Goal: Information Seeking & Learning: Compare options

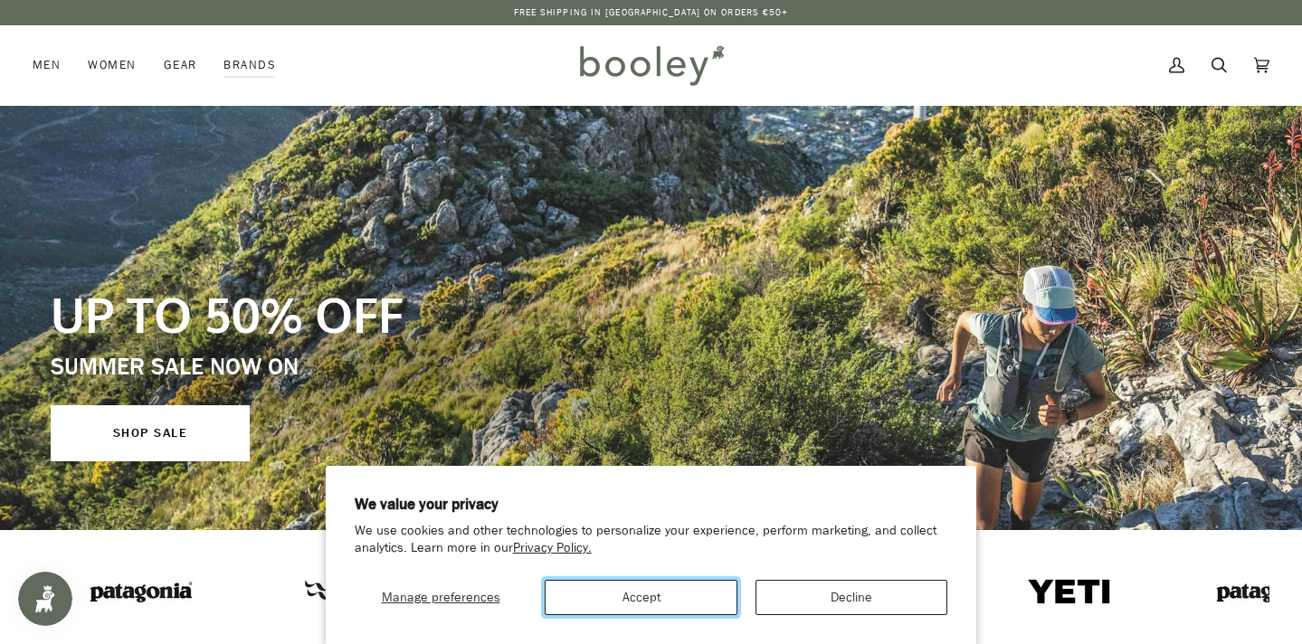
click at [687, 585] on button "Accept" at bounding box center [641, 597] width 192 height 35
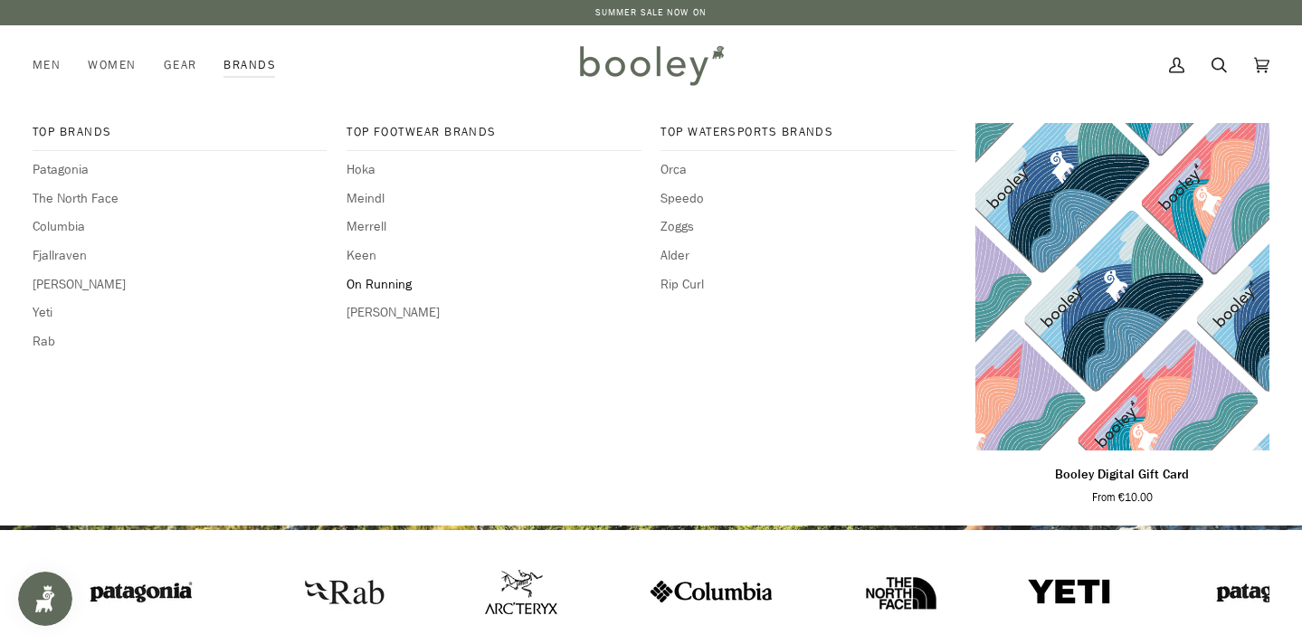
click at [369, 280] on span "On Running" at bounding box center [494, 285] width 295 height 20
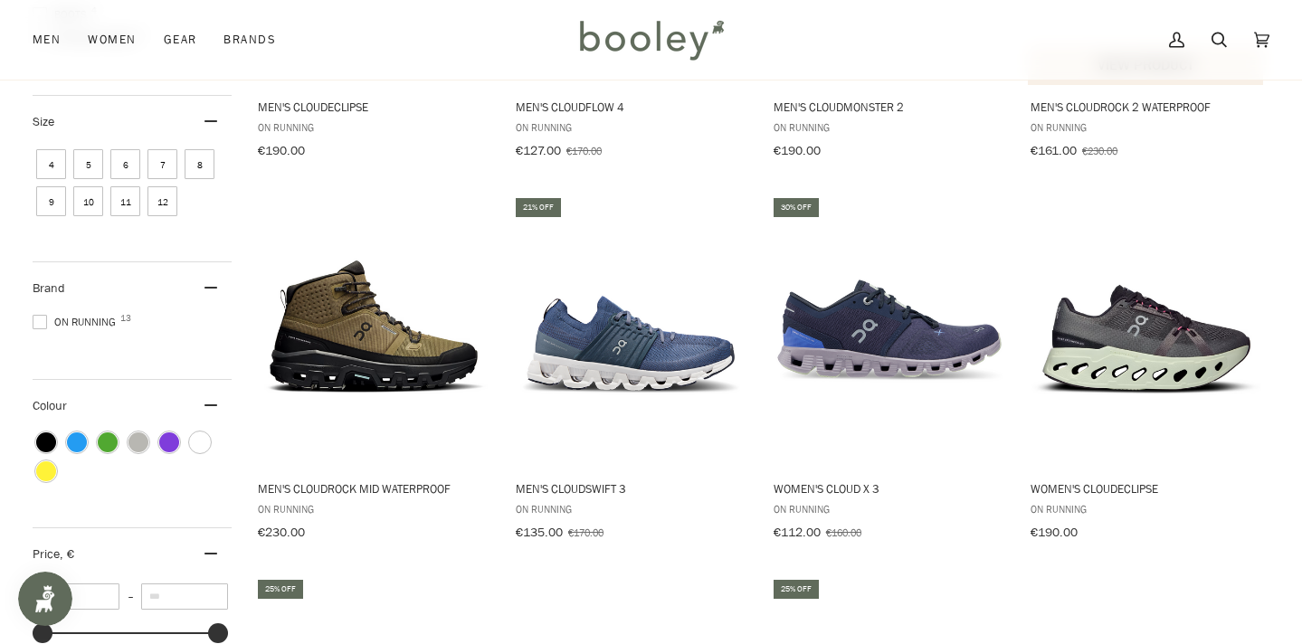
scroll to position [513, 0]
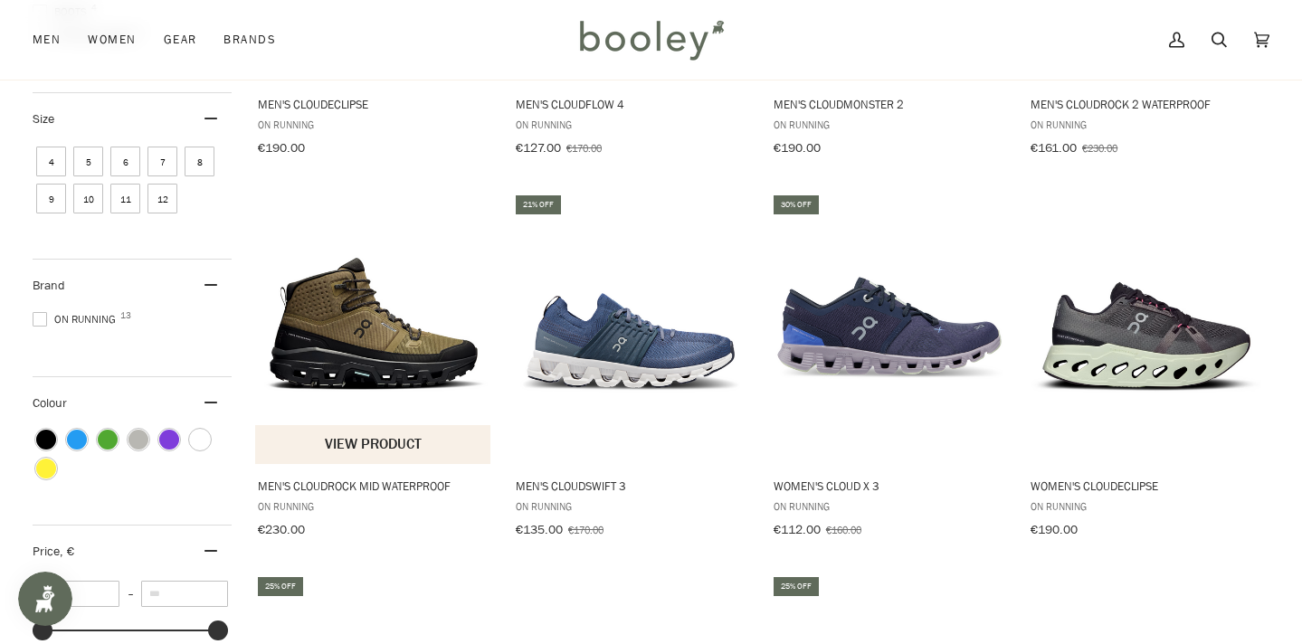
click at [386, 337] on img "Men's Cloudrock Mid Waterproof" at bounding box center [373, 328] width 237 height 237
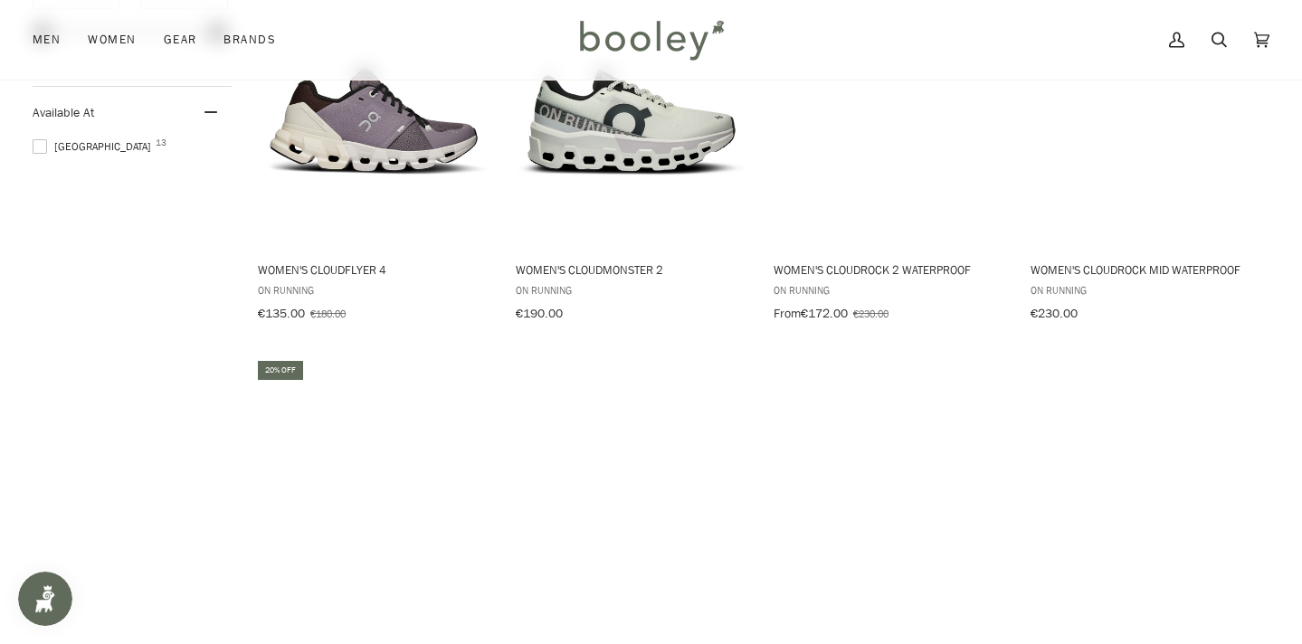
scroll to position [1104, 0]
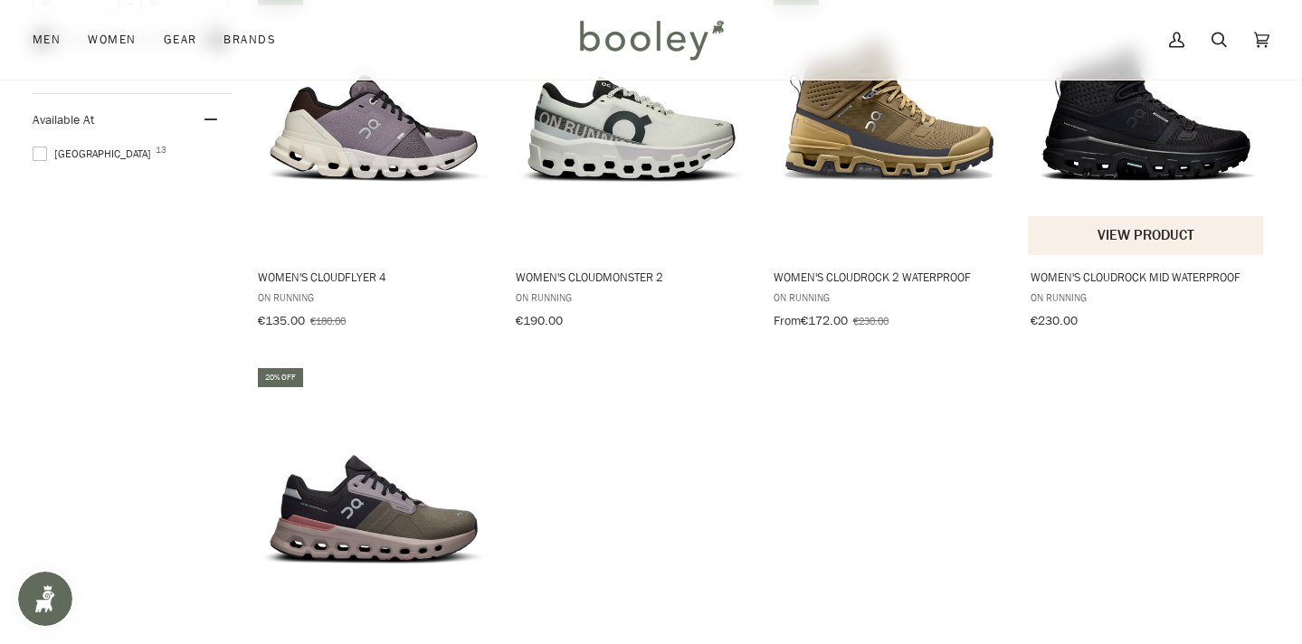
click at [1159, 144] on img "Women's Cloudrock Mid Waterproof" at bounding box center [1146, 119] width 237 height 237
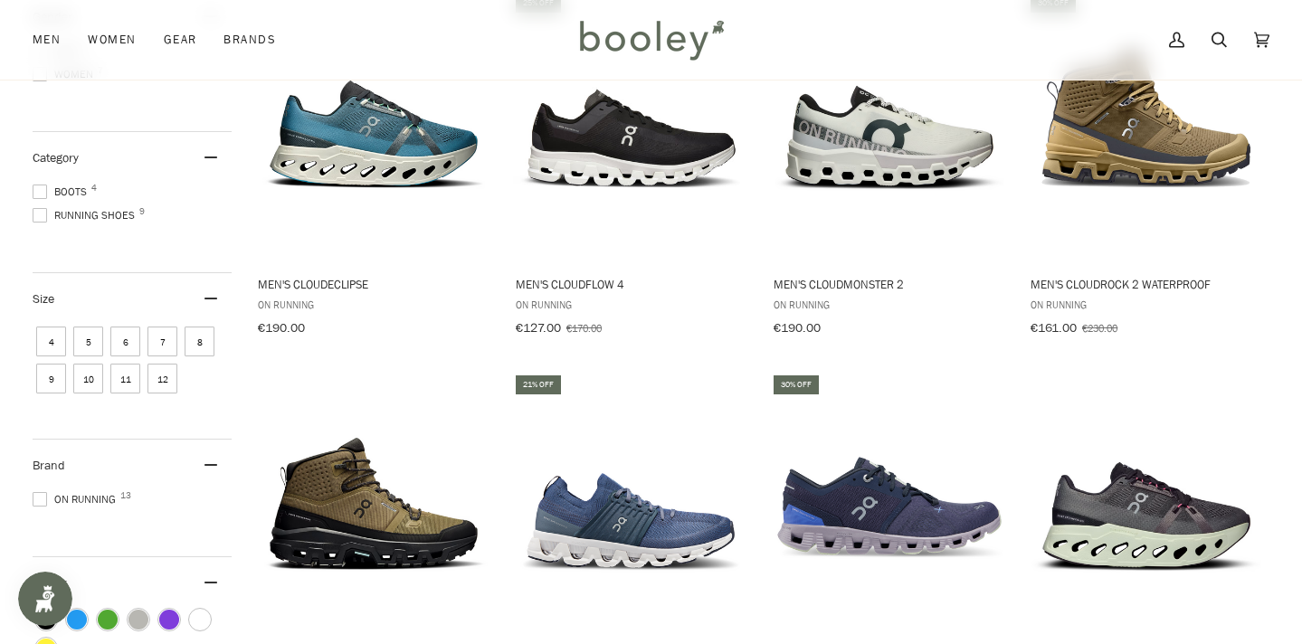
scroll to position [176, 0]
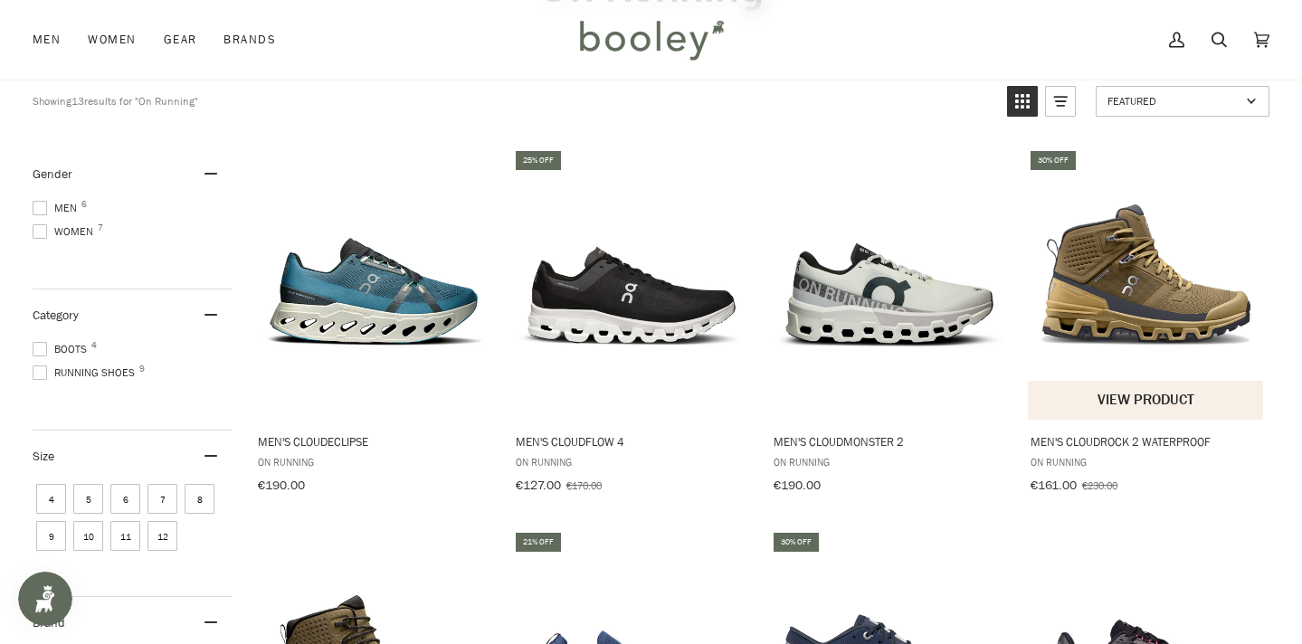
click at [1106, 289] on img "Men's Cloudrock 2 Waterproof" at bounding box center [1146, 284] width 237 height 237
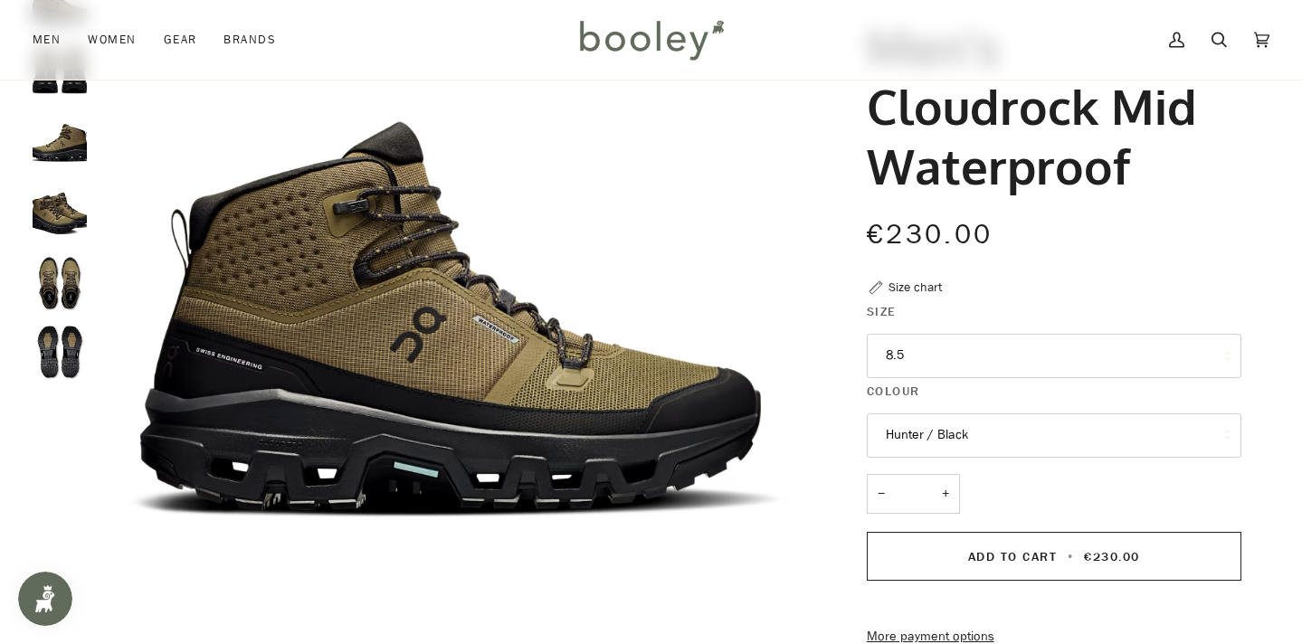
click at [1113, 439] on button "Hunter / Black" at bounding box center [1054, 435] width 375 height 44
click at [1113, 440] on button "Hunter / Black" at bounding box center [1054, 435] width 375 height 44
click at [1067, 360] on button "8.5" at bounding box center [1054, 356] width 375 height 44
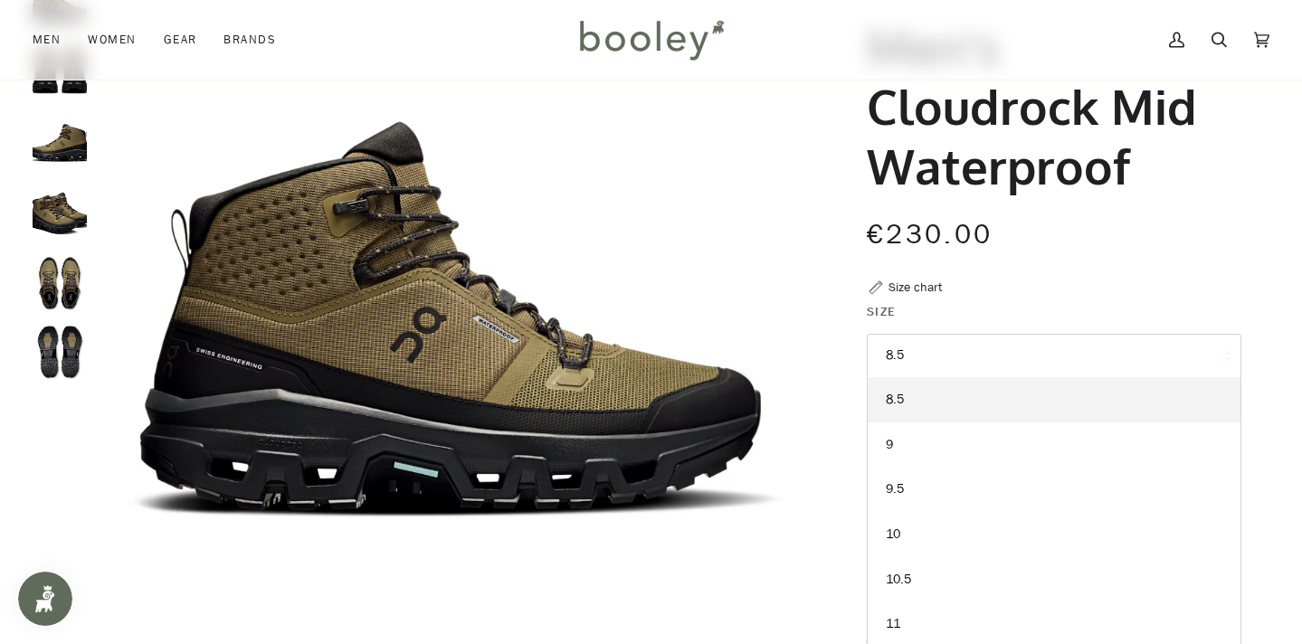
click at [1084, 294] on div "On Running Men's Cloudrock Mid Waterproof €230.00 Sale • Save Size chart Size 8…" at bounding box center [1037, 499] width 407 height 1043
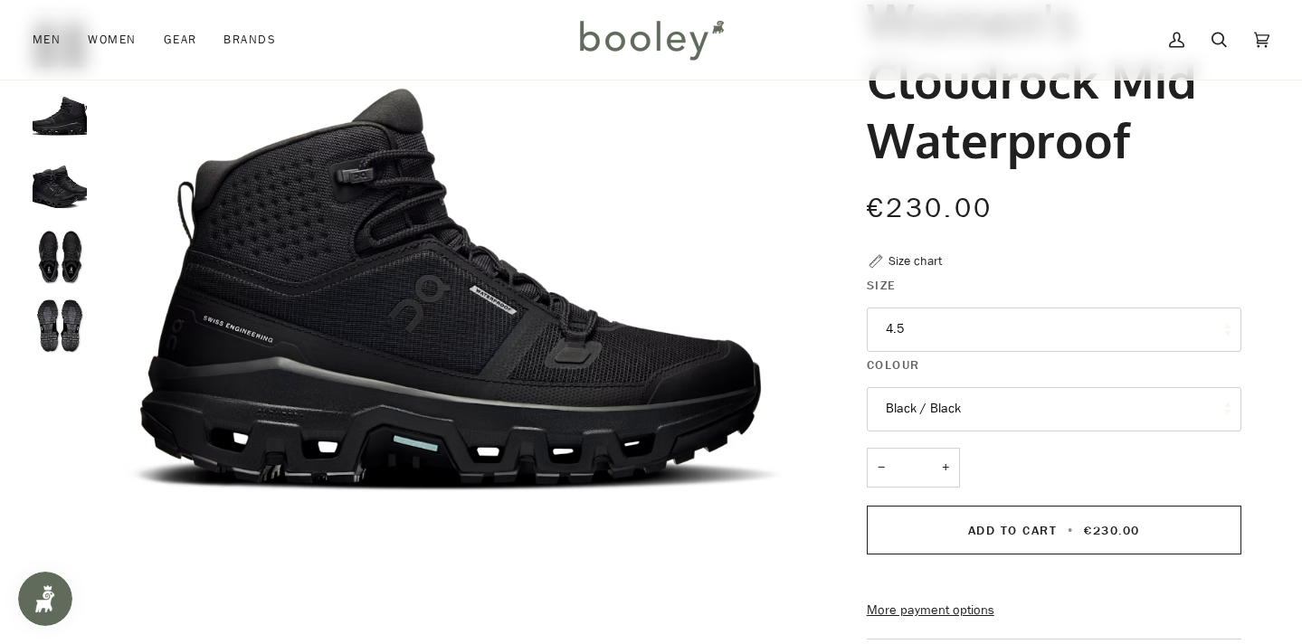
click at [1077, 332] on button "4.5" at bounding box center [1054, 330] width 375 height 44
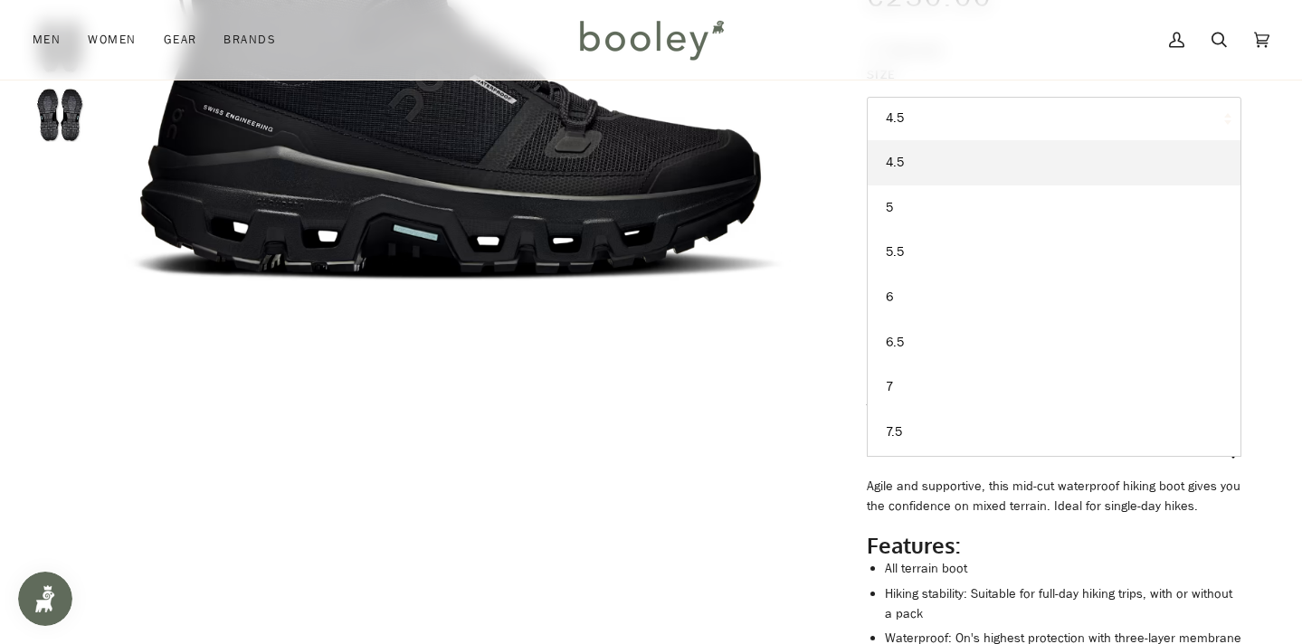
scroll to position [43, 0]
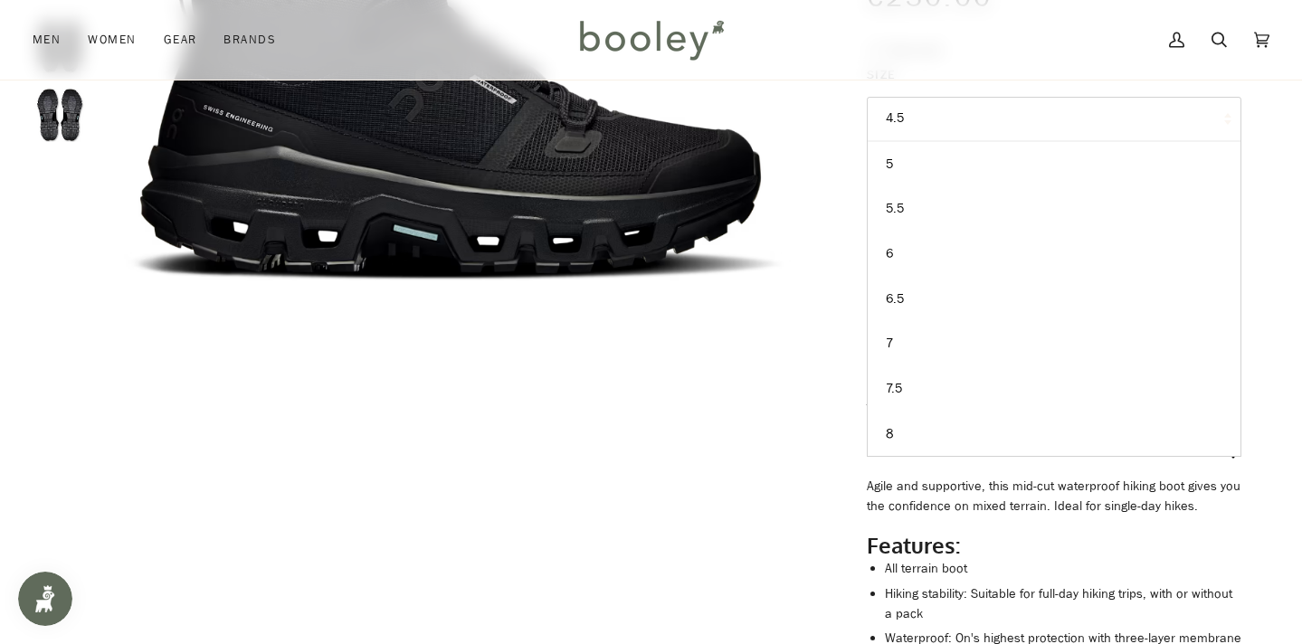
click at [1237, 559] on h2 "Features:" at bounding box center [1054, 545] width 375 height 27
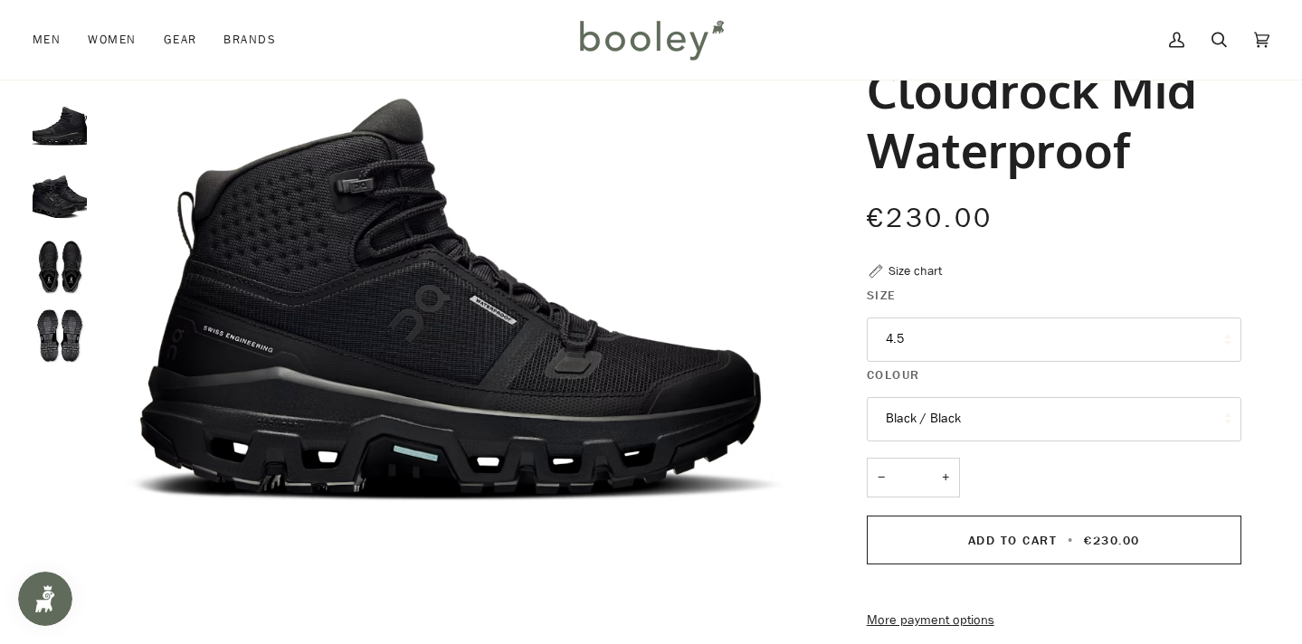
scroll to position [0, 0]
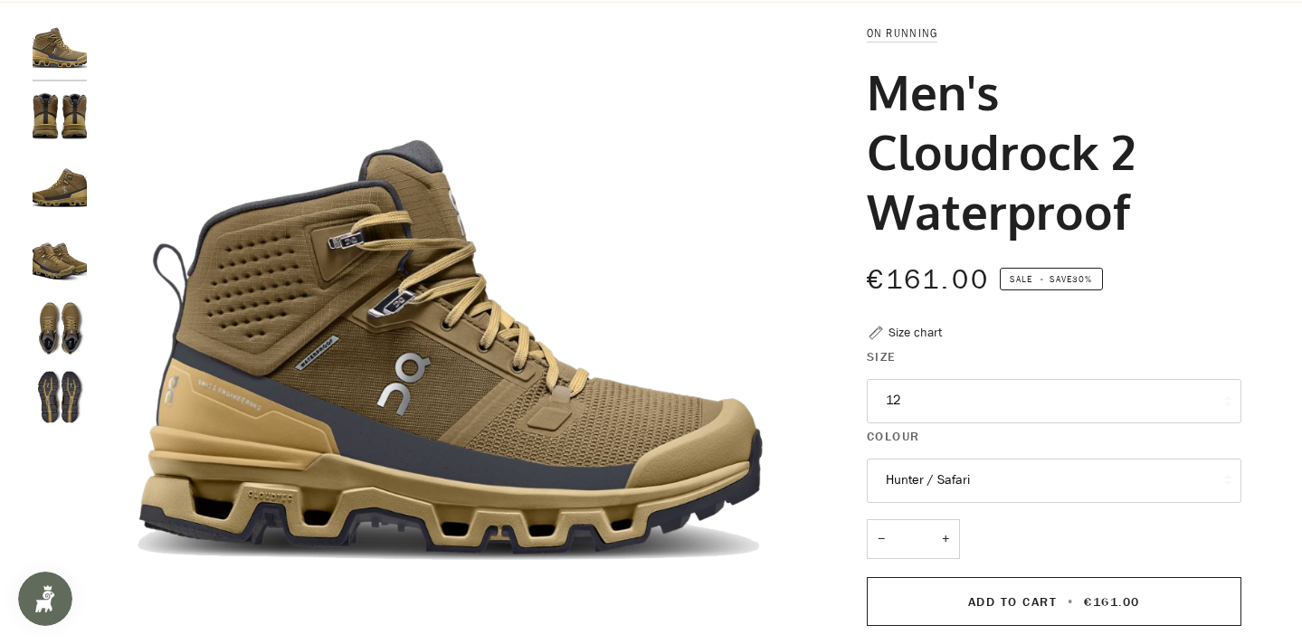
scroll to position [128, 0]
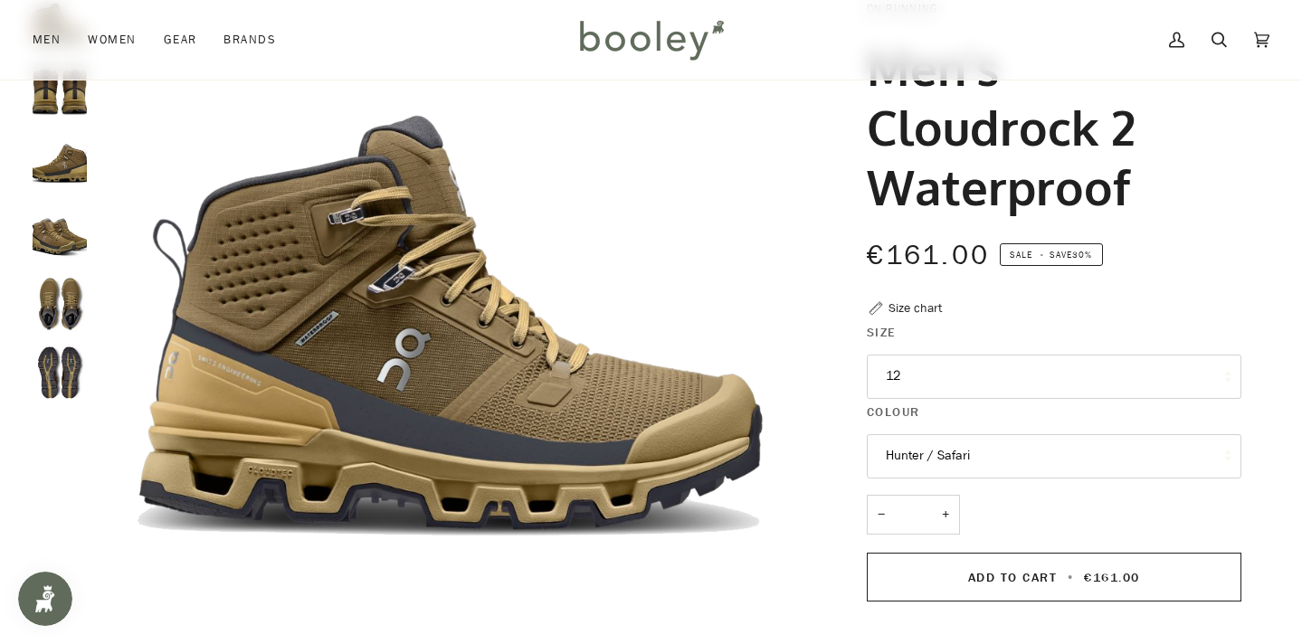
click at [1081, 375] on button "12" at bounding box center [1054, 377] width 375 height 44
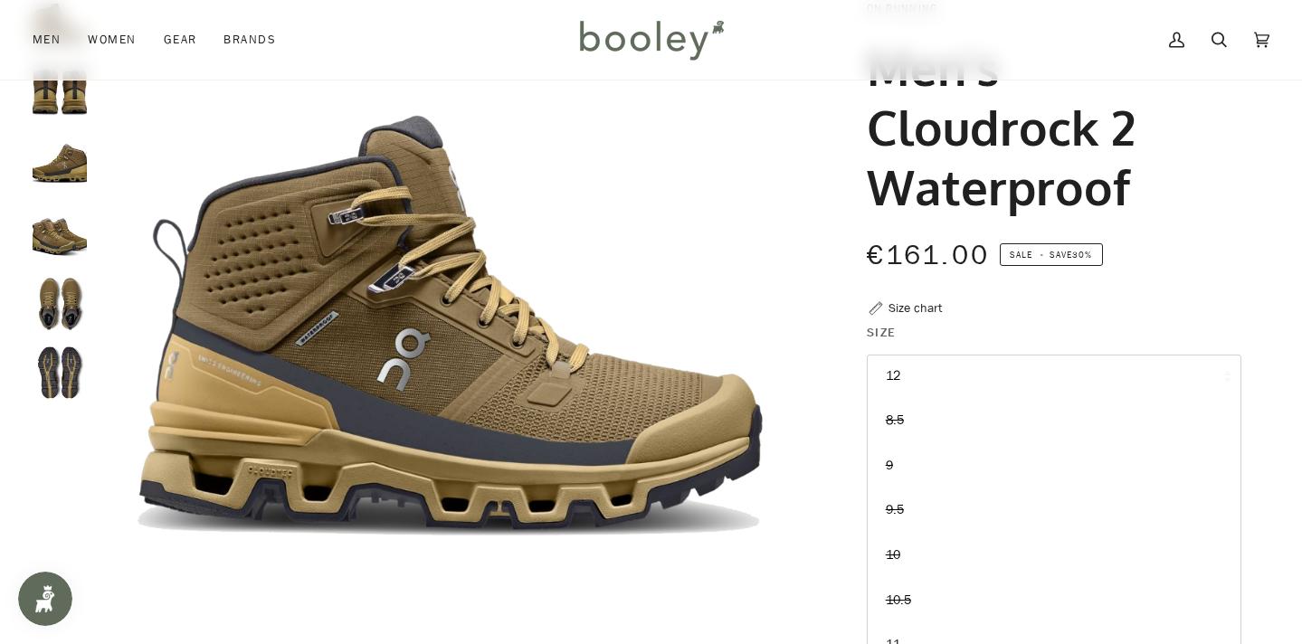
scroll to position [236, 0]
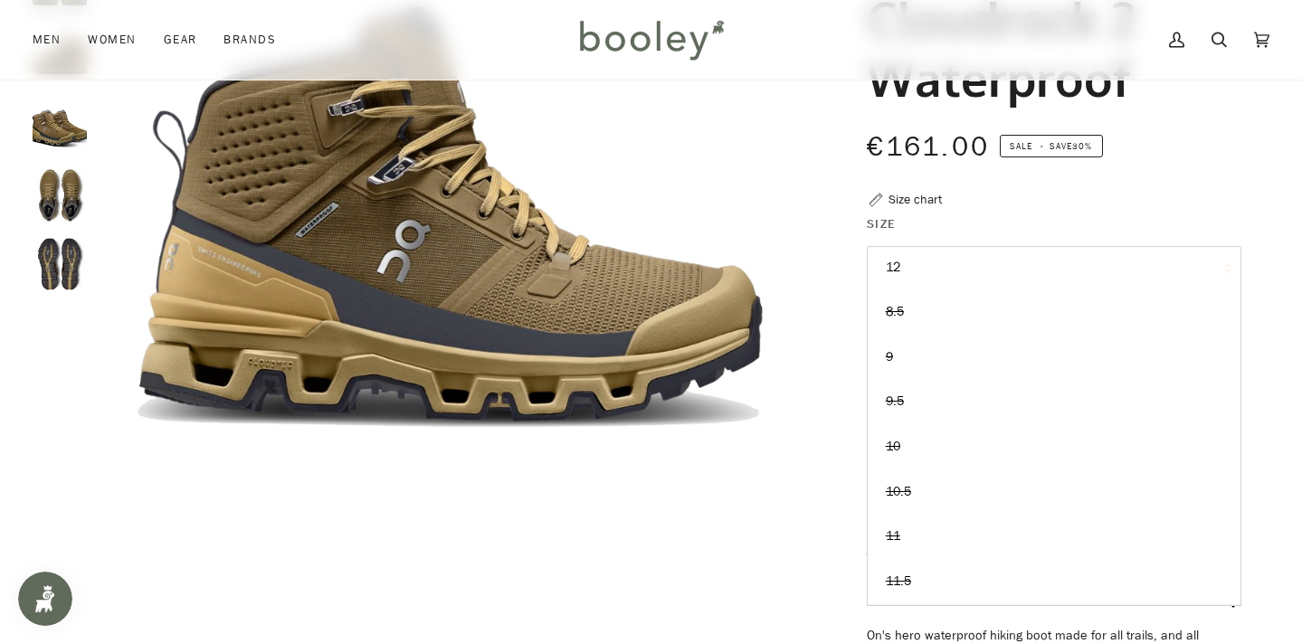
click at [1145, 181] on div "€161.00 Sale • Save 30%" at bounding box center [1054, 158] width 375 height 64
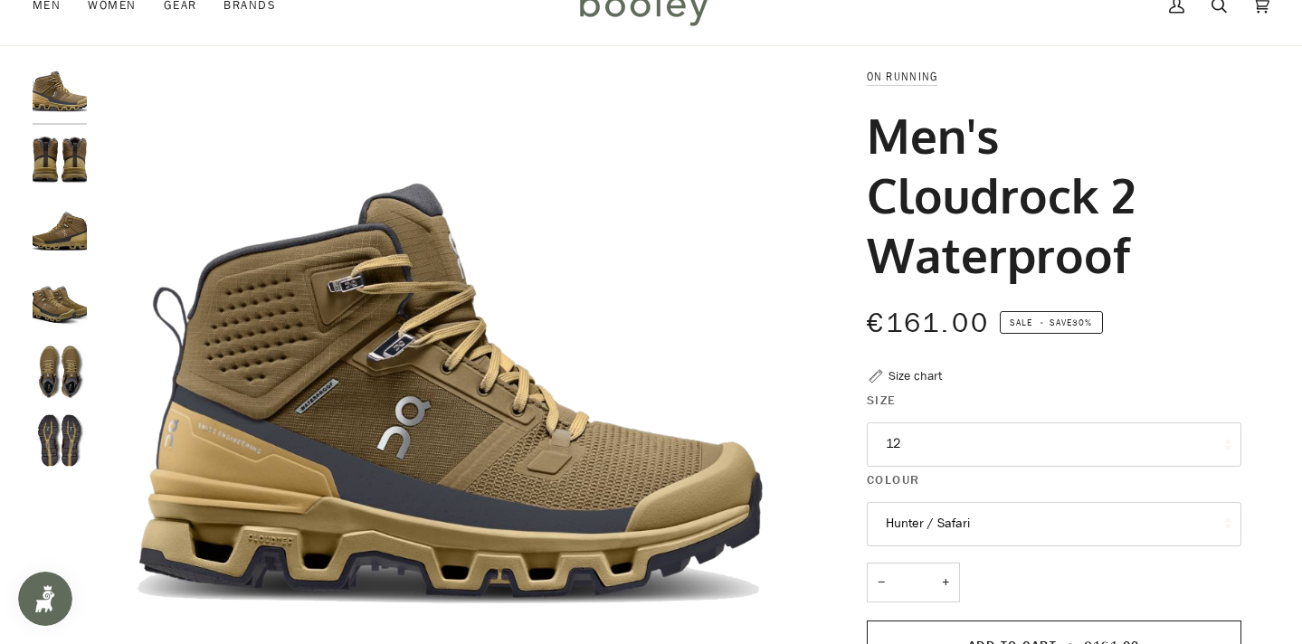
scroll to position [0, 0]
